Goal: Check status

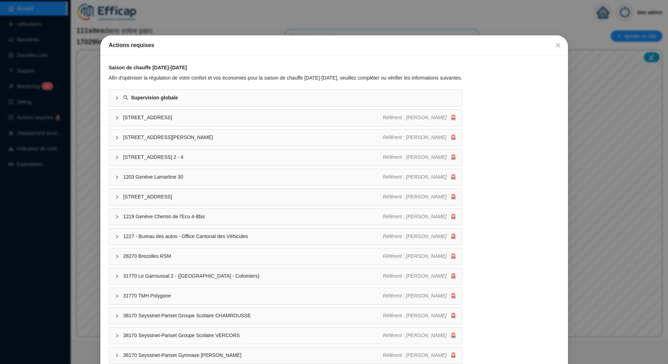
click at [22, 124] on div "Actions requises Saison de chauffe 2025-2026 Afin d'optimiser la régulation de …" at bounding box center [334, 182] width 668 height 364
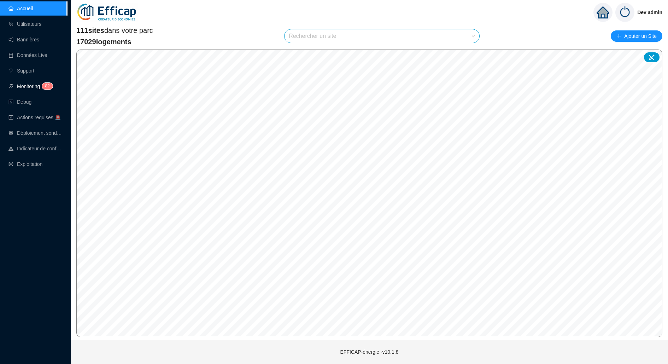
click at [37, 86] on link "Monitoring 8 2" at bounding box center [29, 86] width 42 height 6
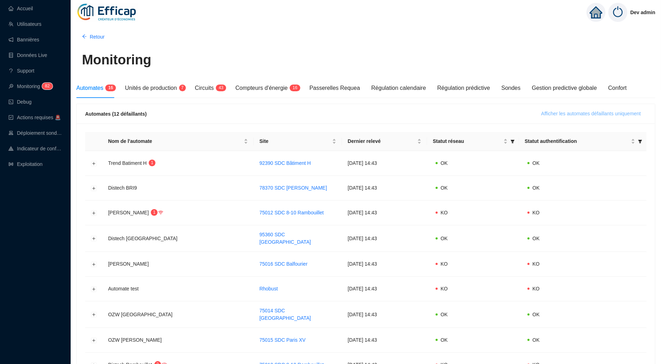
click at [591, 114] on span "Afficher les automates défaillants uniquement" at bounding box center [592, 113] width 100 height 7
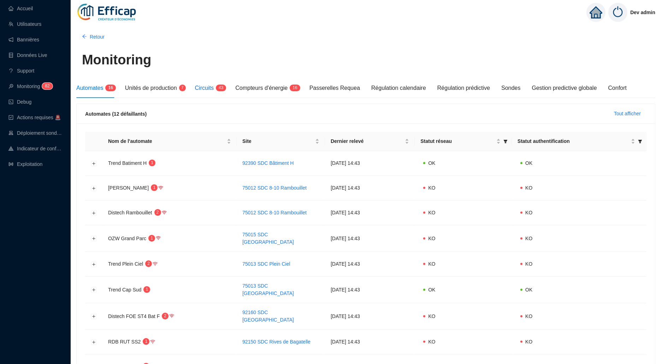
click at [213, 89] on span "Circuits" at bounding box center [204, 88] width 19 height 6
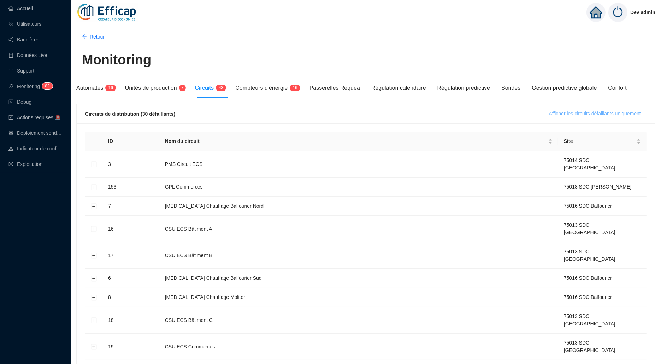
click at [570, 111] on span "Afficher les circuits défaillants uniquement" at bounding box center [595, 113] width 92 height 7
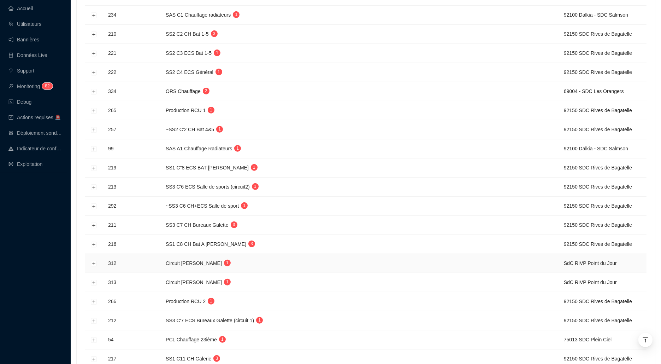
scroll to position [399, 0]
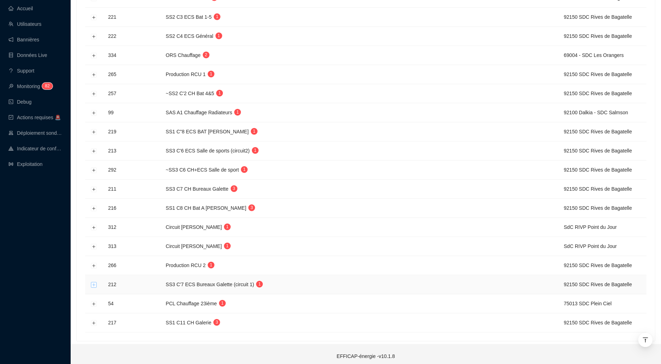
click at [93, 282] on button "Développer la ligne" at bounding box center [94, 285] width 6 height 6
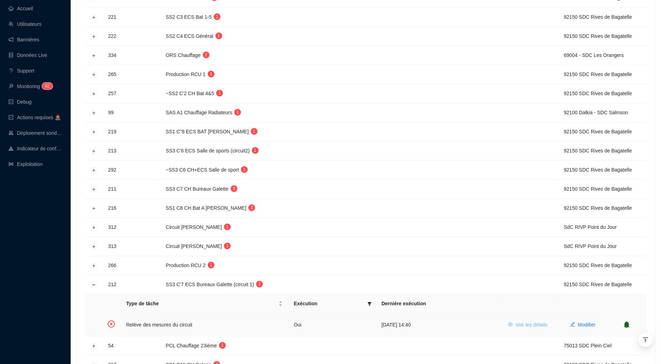
click at [508, 322] on icon "eye" at bounding box center [510, 324] width 5 height 5
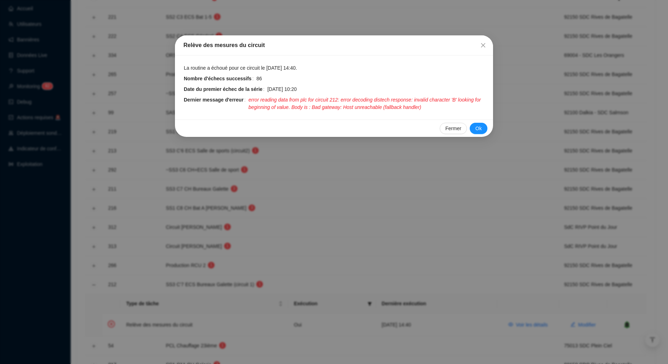
click at [505, 316] on div "Relève des mesures du circuit La routine a échoué pour ce circuit le 25 sept. 2…" at bounding box center [334, 182] width 668 height 364
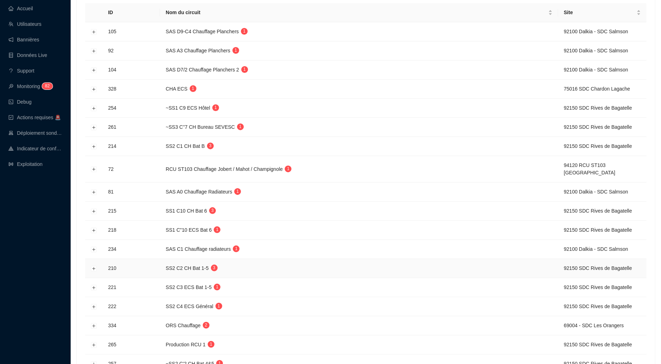
scroll to position [0, 0]
